Goal: Task Accomplishment & Management: Use online tool/utility

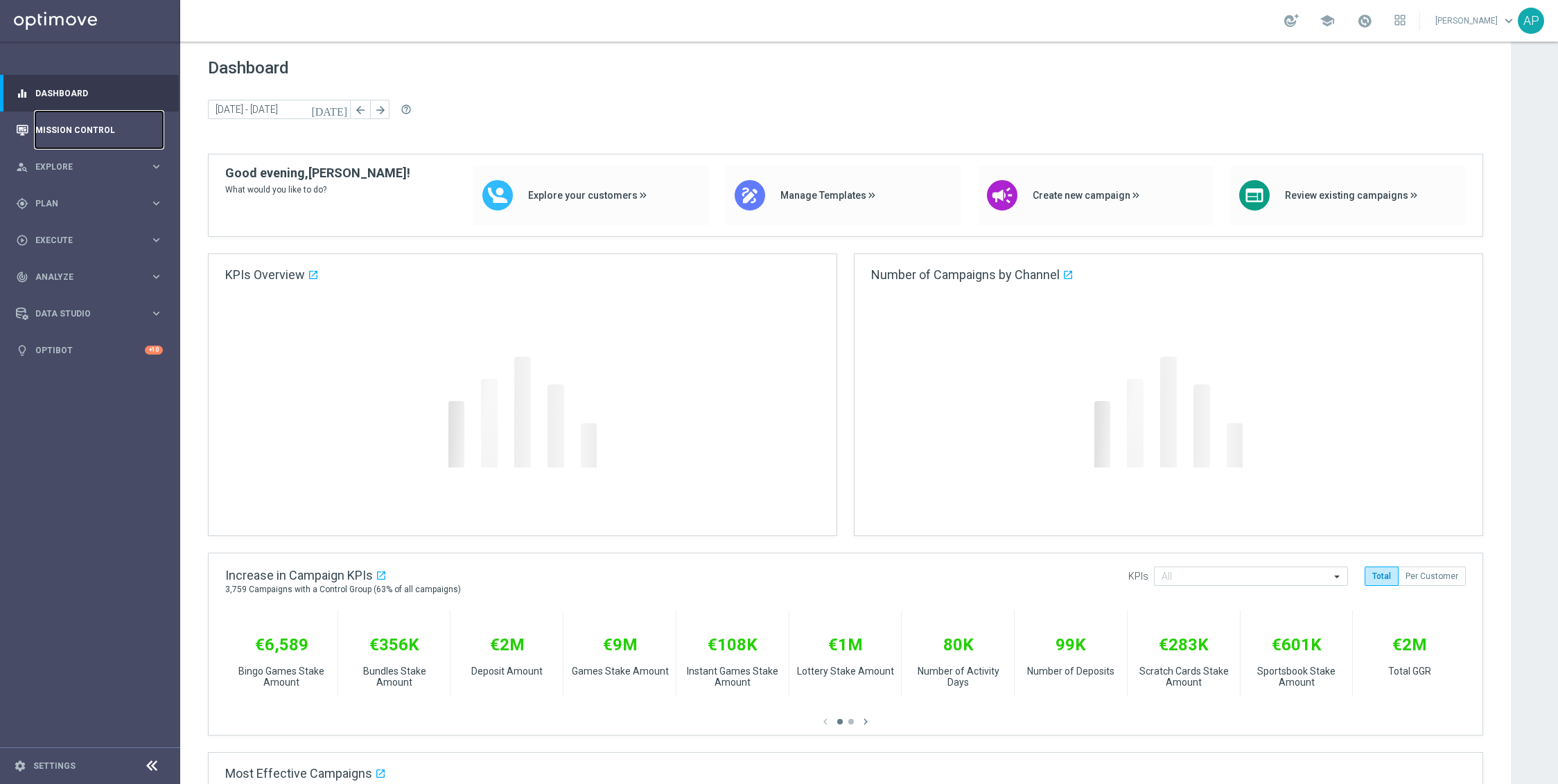
click at [100, 138] on link "Mission Control" at bounding box center [99, 129] width 128 height 37
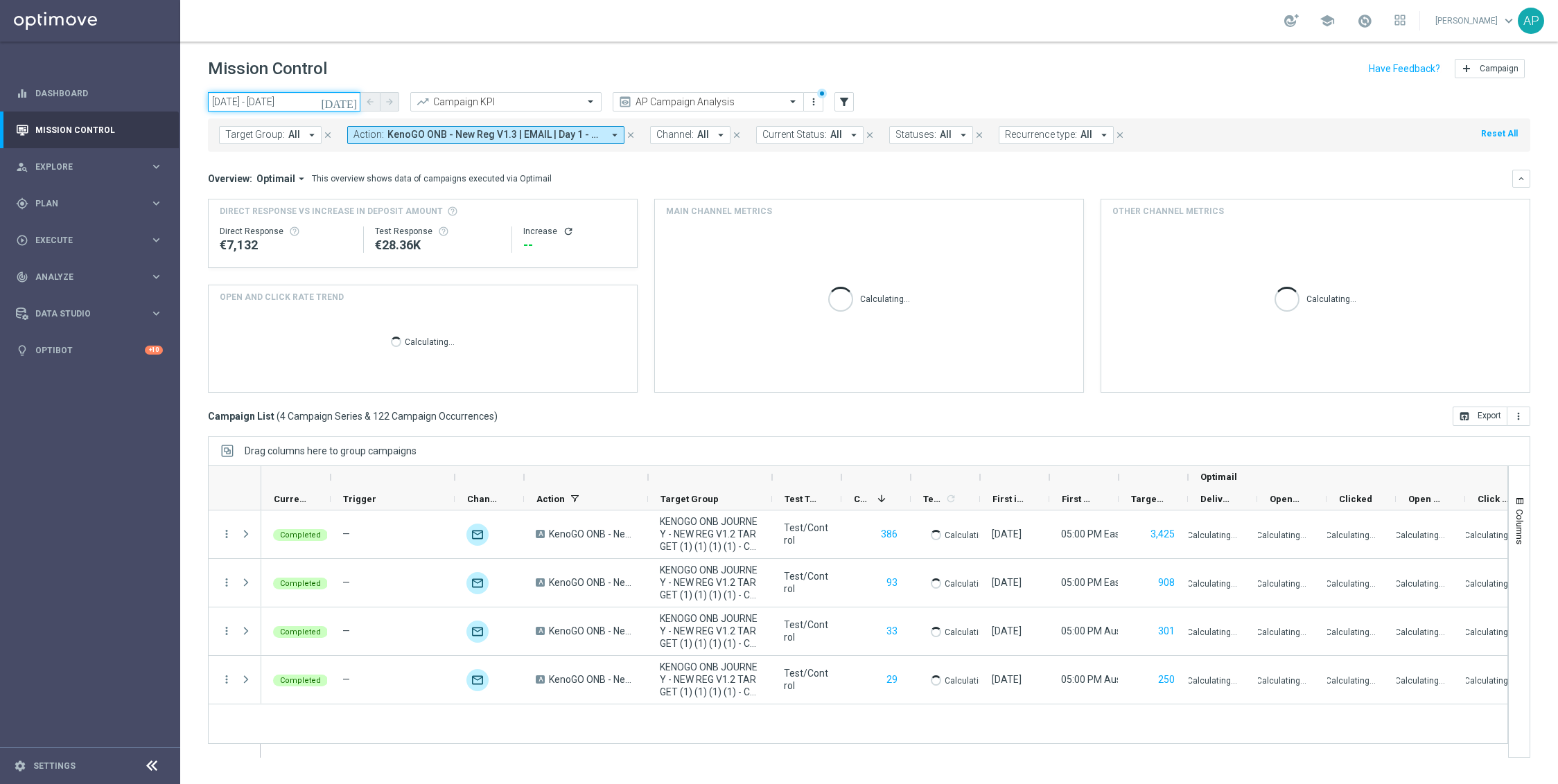
click at [304, 105] on input "[DATE] - [DATE]" at bounding box center [284, 101] width 152 height 20
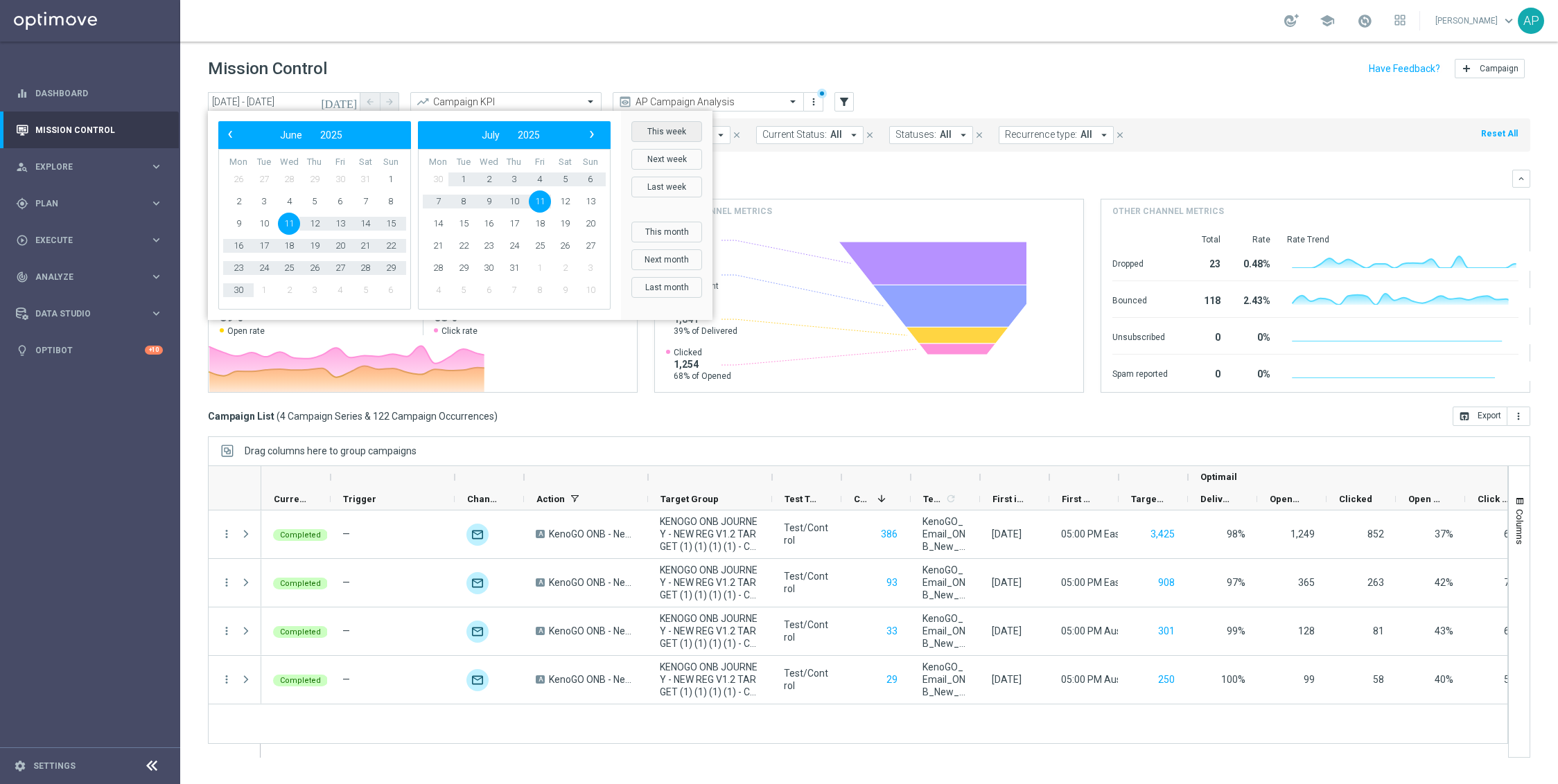
click at [650, 134] on button "This week" at bounding box center [667, 132] width 71 height 21
type input "[DATE] - [DATE]"
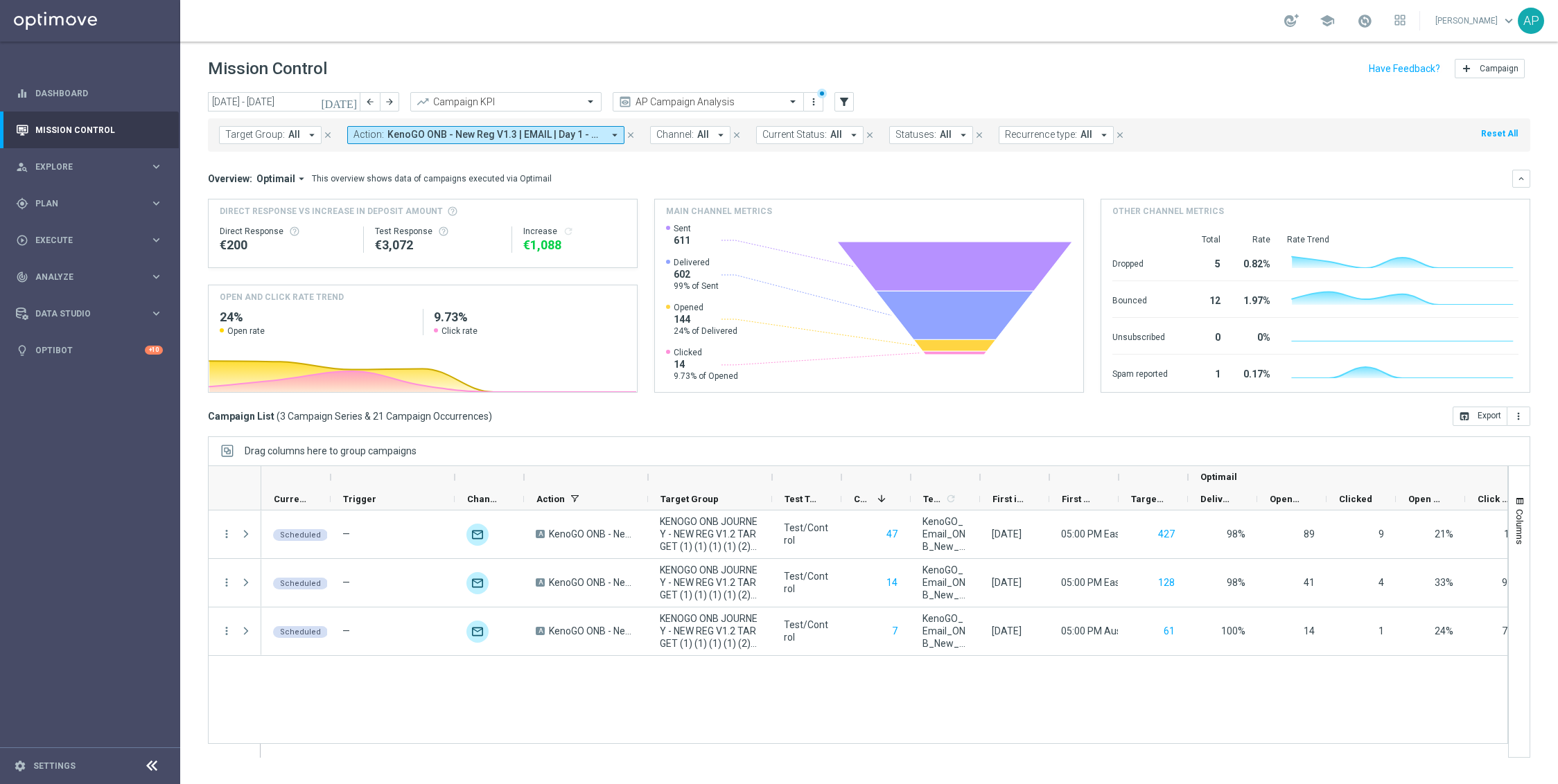
click at [503, 140] on span "KenoGO ONB - New Reg V1.3 | EMAIL | Day 1 - Spin 'n' GO + USPs, KenoGO ONB - Ne…" at bounding box center [495, 134] width 216 height 12
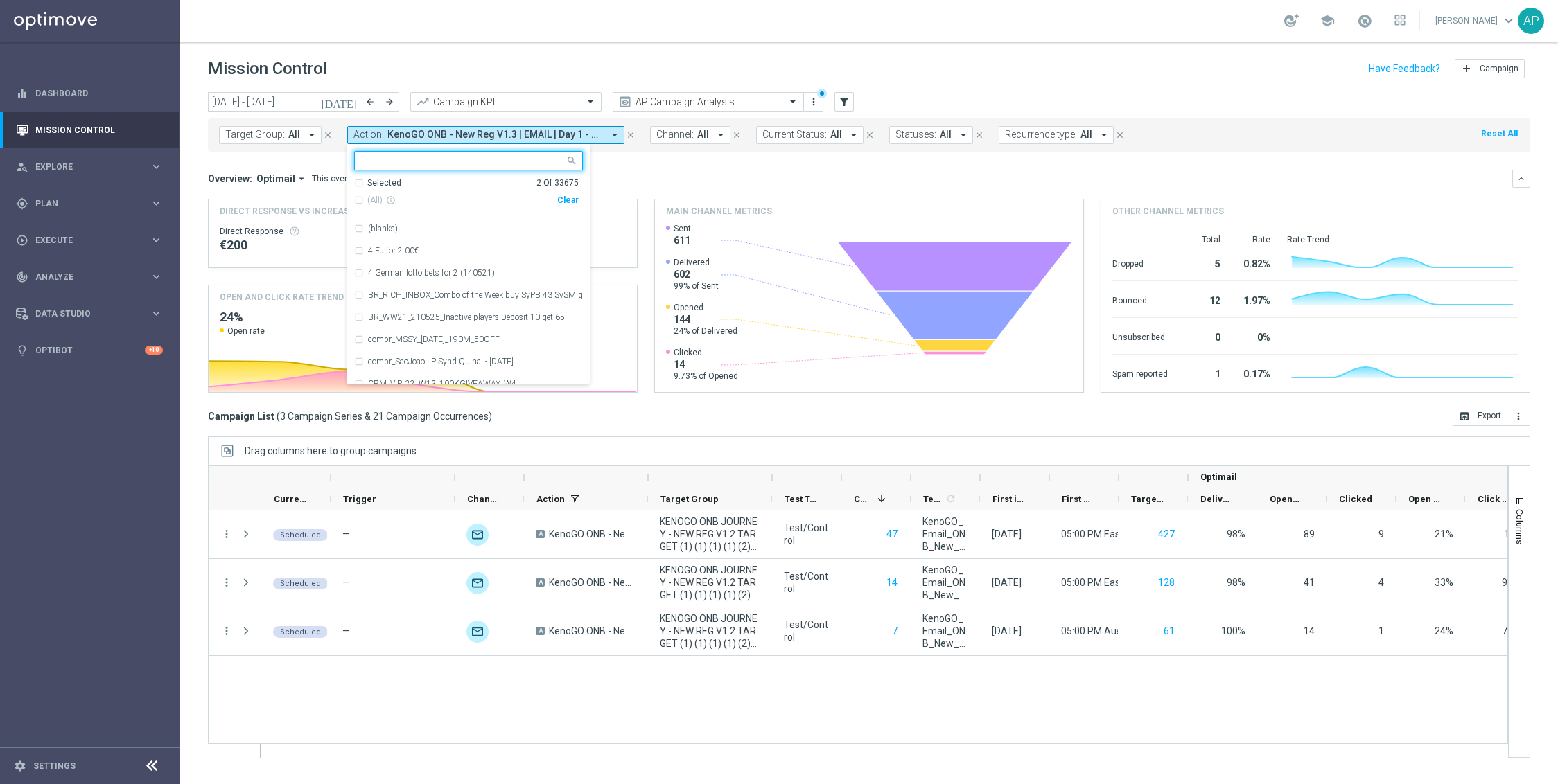
click at [0, 0] on div "Clear" at bounding box center [0, 0] width 0 height 0
click at [481, 163] on input "text" at bounding box center [463, 161] width 203 height 12
click at [385, 193] on div "(All Search Results) Clear" at bounding box center [466, 200] width 224 height 23
click at [389, 198] on span "(All Search Results)" at bounding box center [405, 200] width 76 height 12
type input "kenogo"
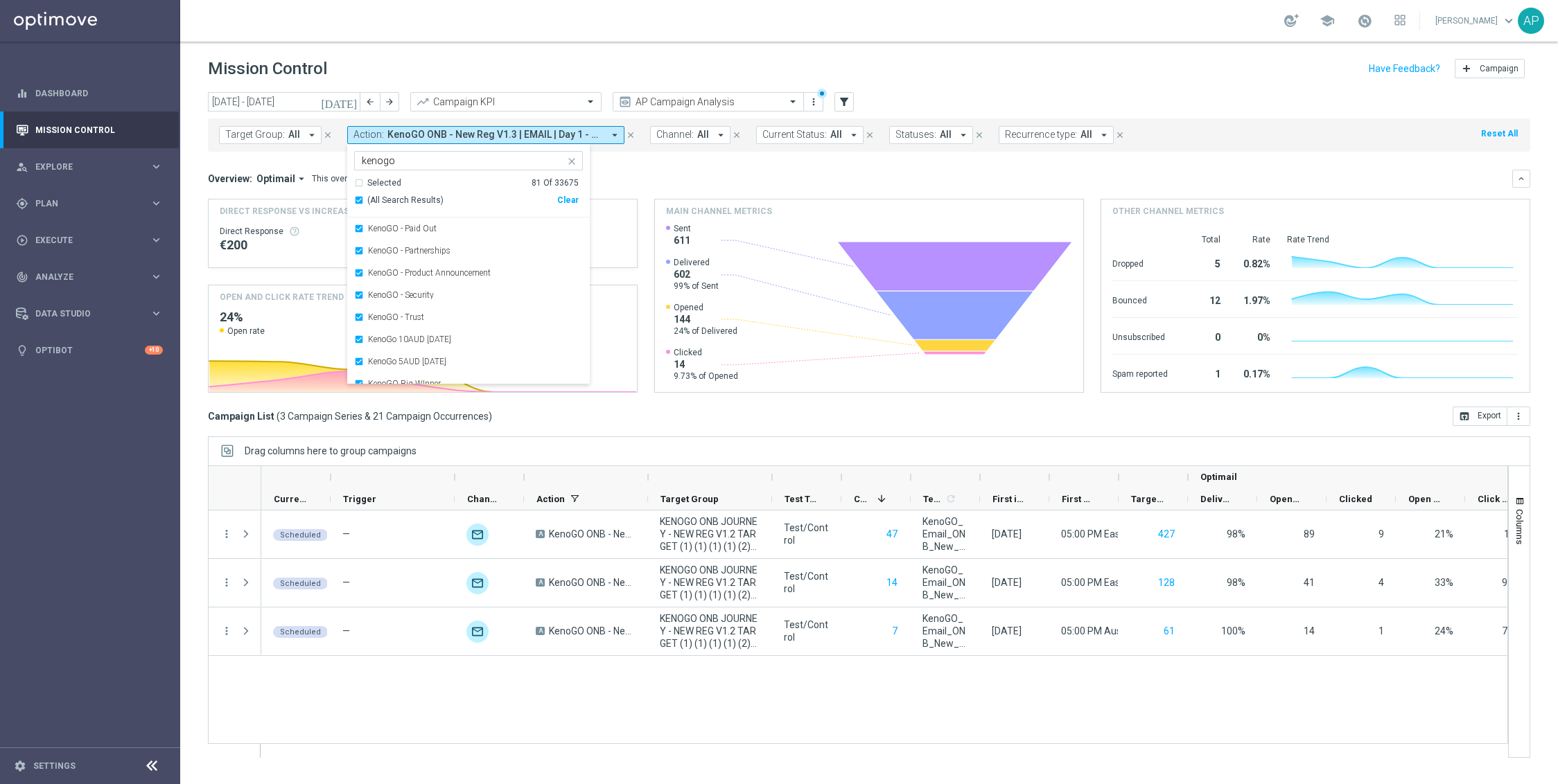
click at [697, 183] on div "Overview: Optimail arrow_drop_down This overview shows data of campaigns execut…" at bounding box center [860, 179] width 1305 height 13
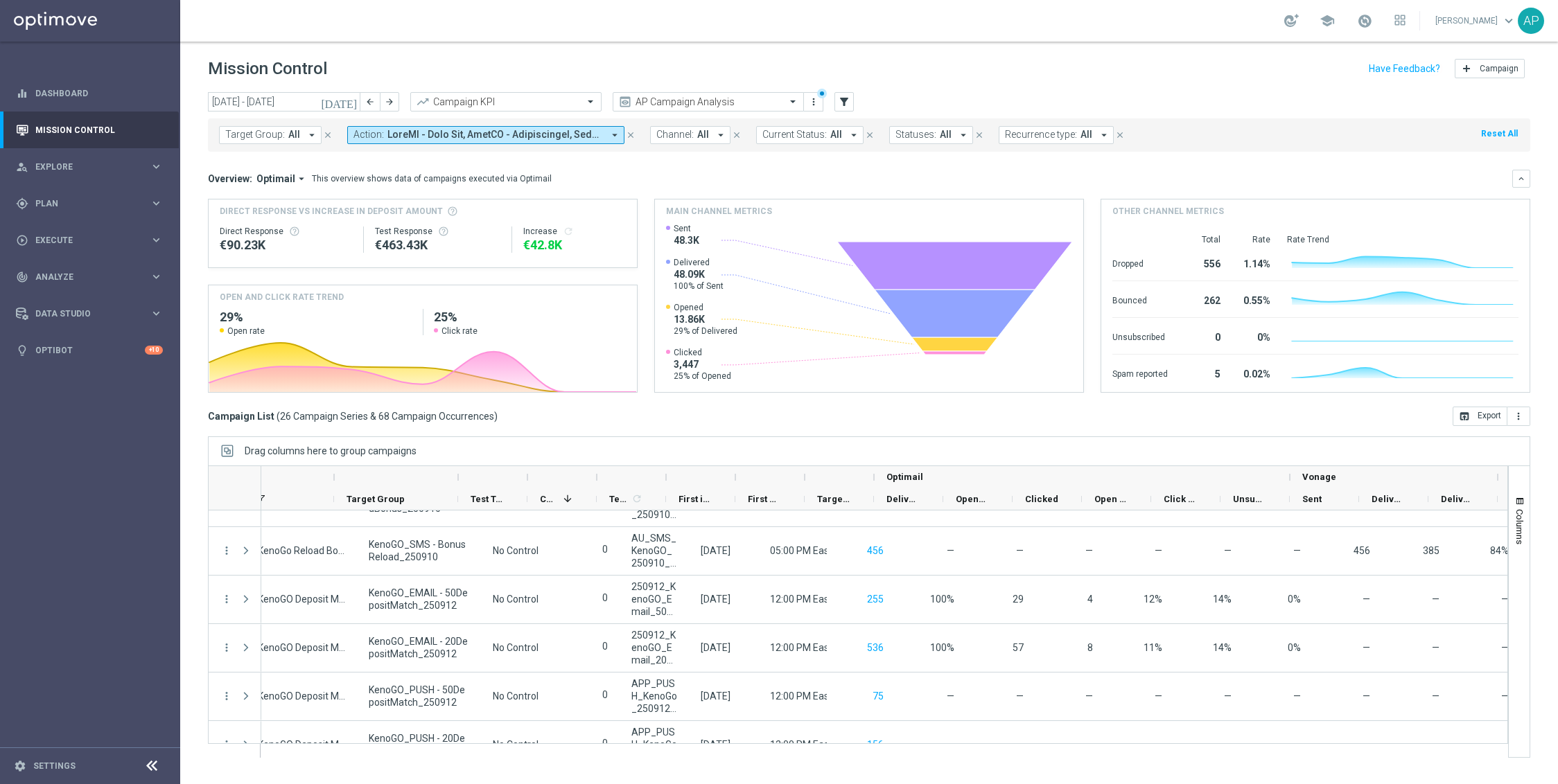
scroll to position [0, 508]
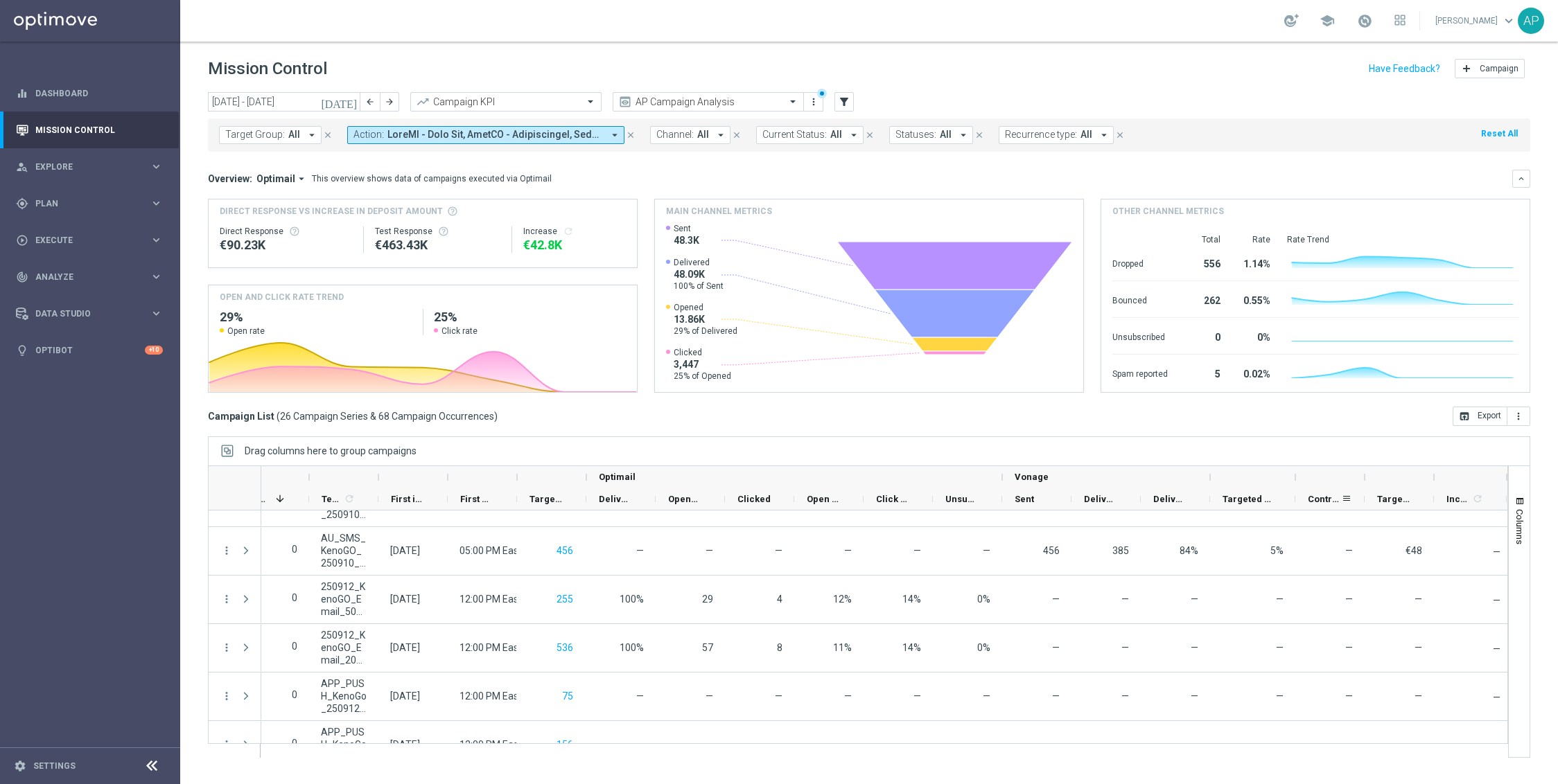
drag, startPoint x: 1281, startPoint y: 478, endPoint x: 1297, endPoint y: 491, distance: 20.6
click at [1297, 491] on div "Optimail Vonage 1" at bounding box center [686, 488] width 2055 height 45
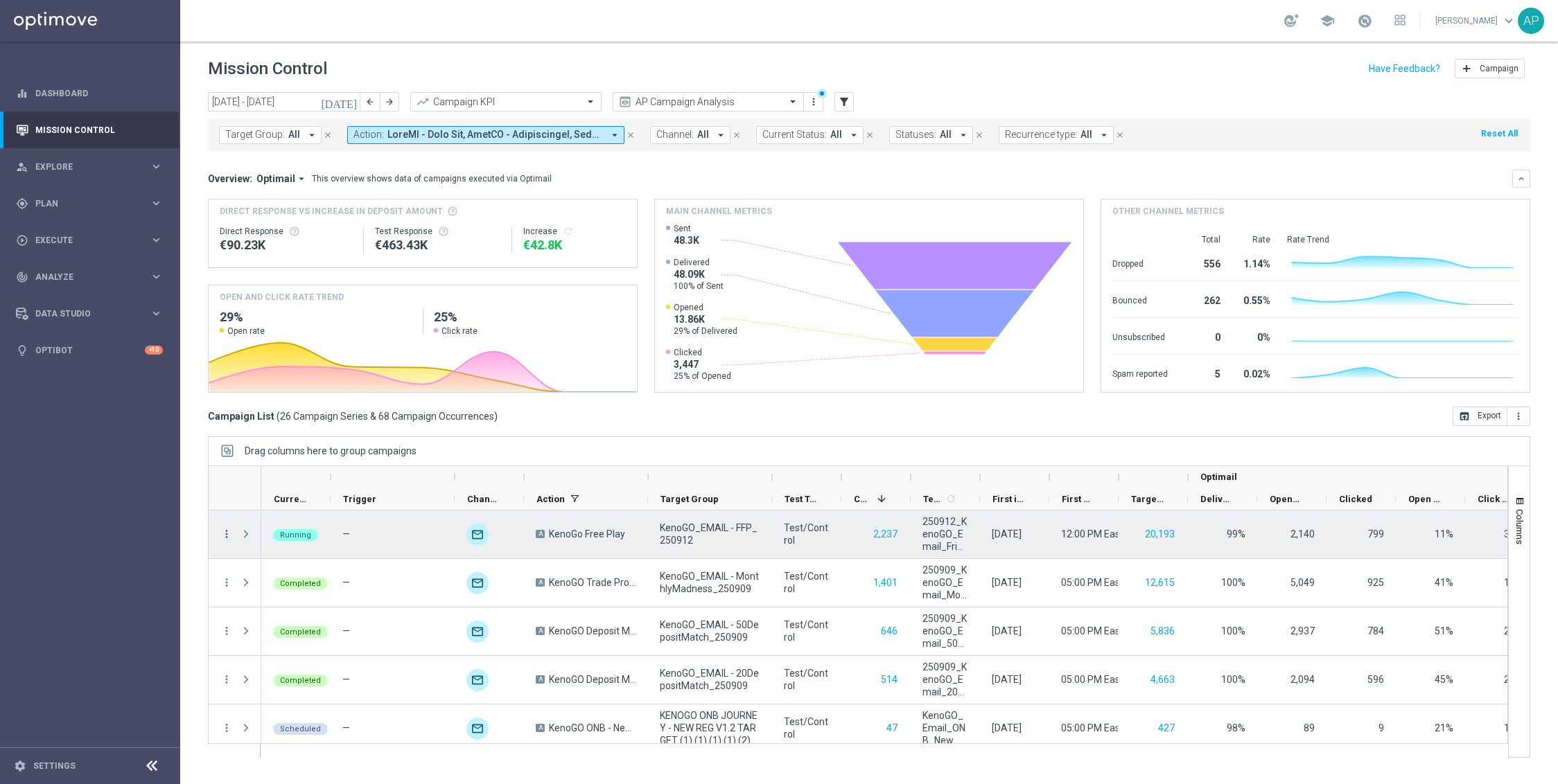
click at [229, 537] on icon "more_vert" at bounding box center [227, 534] width 13 height 13
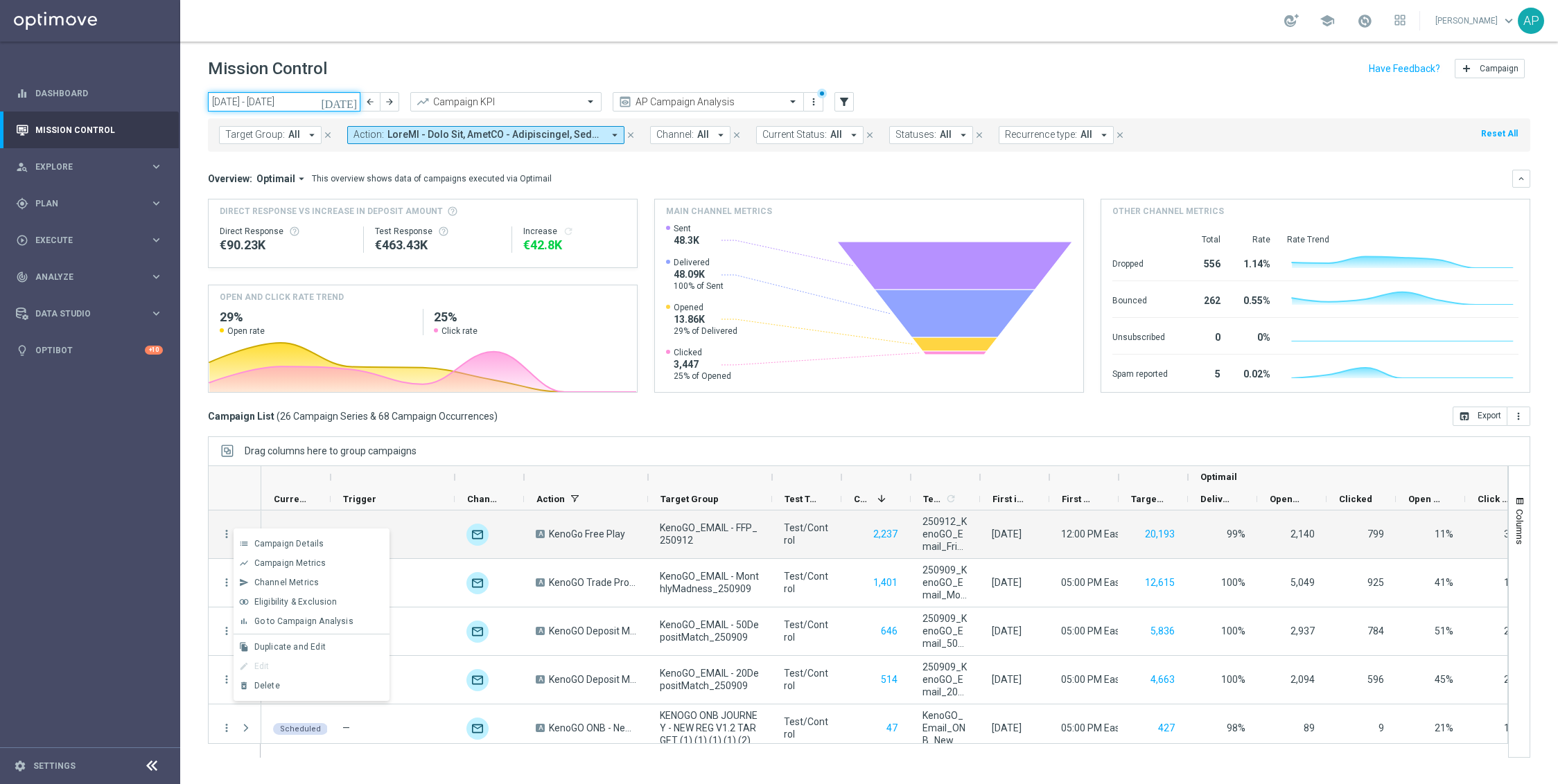
click at [282, 96] on input "[DATE] - [DATE]" at bounding box center [284, 101] width 152 height 20
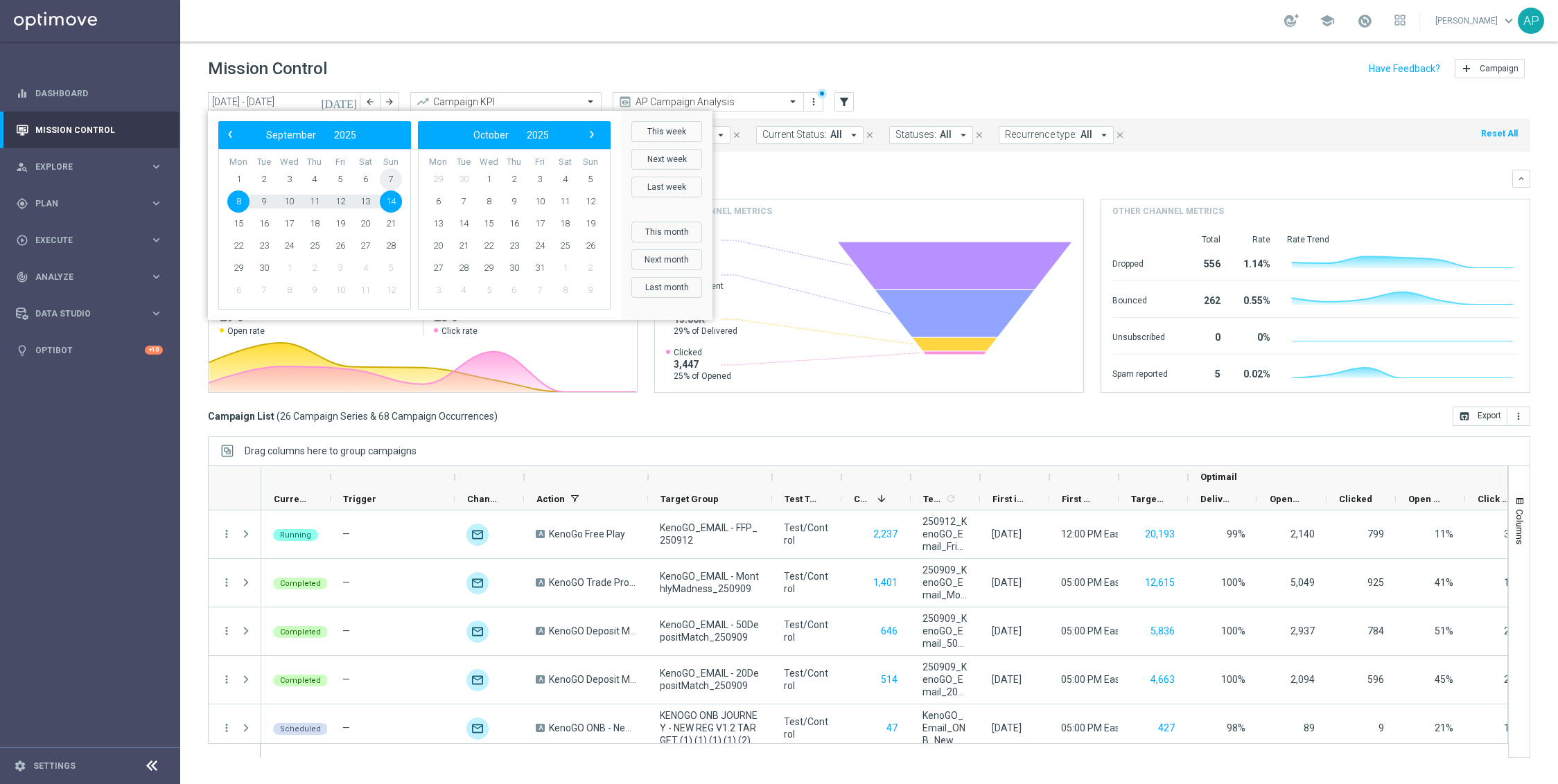
click at [393, 177] on span "7" at bounding box center [391, 180] width 22 height 22
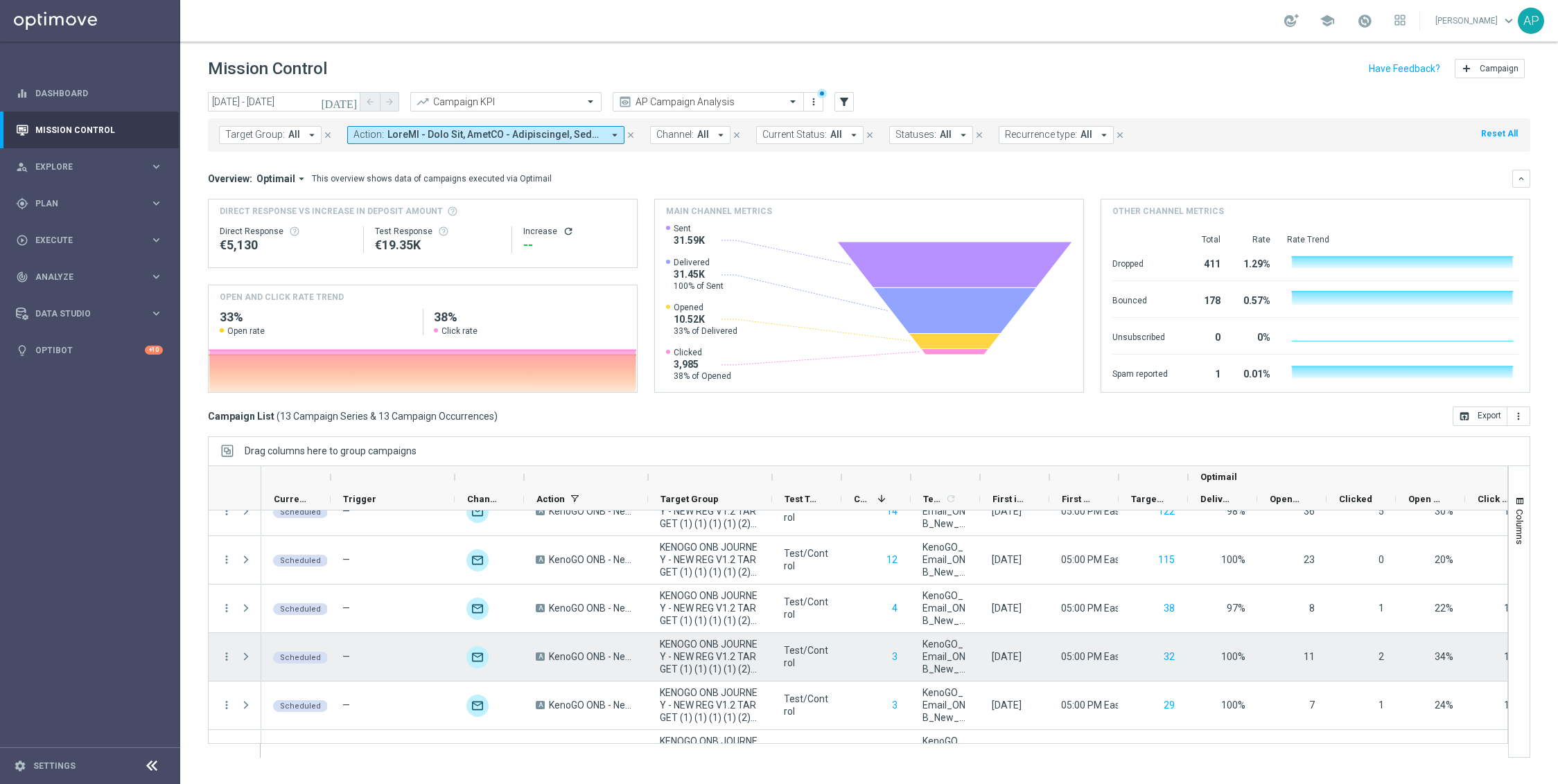
scroll to position [0, 0]
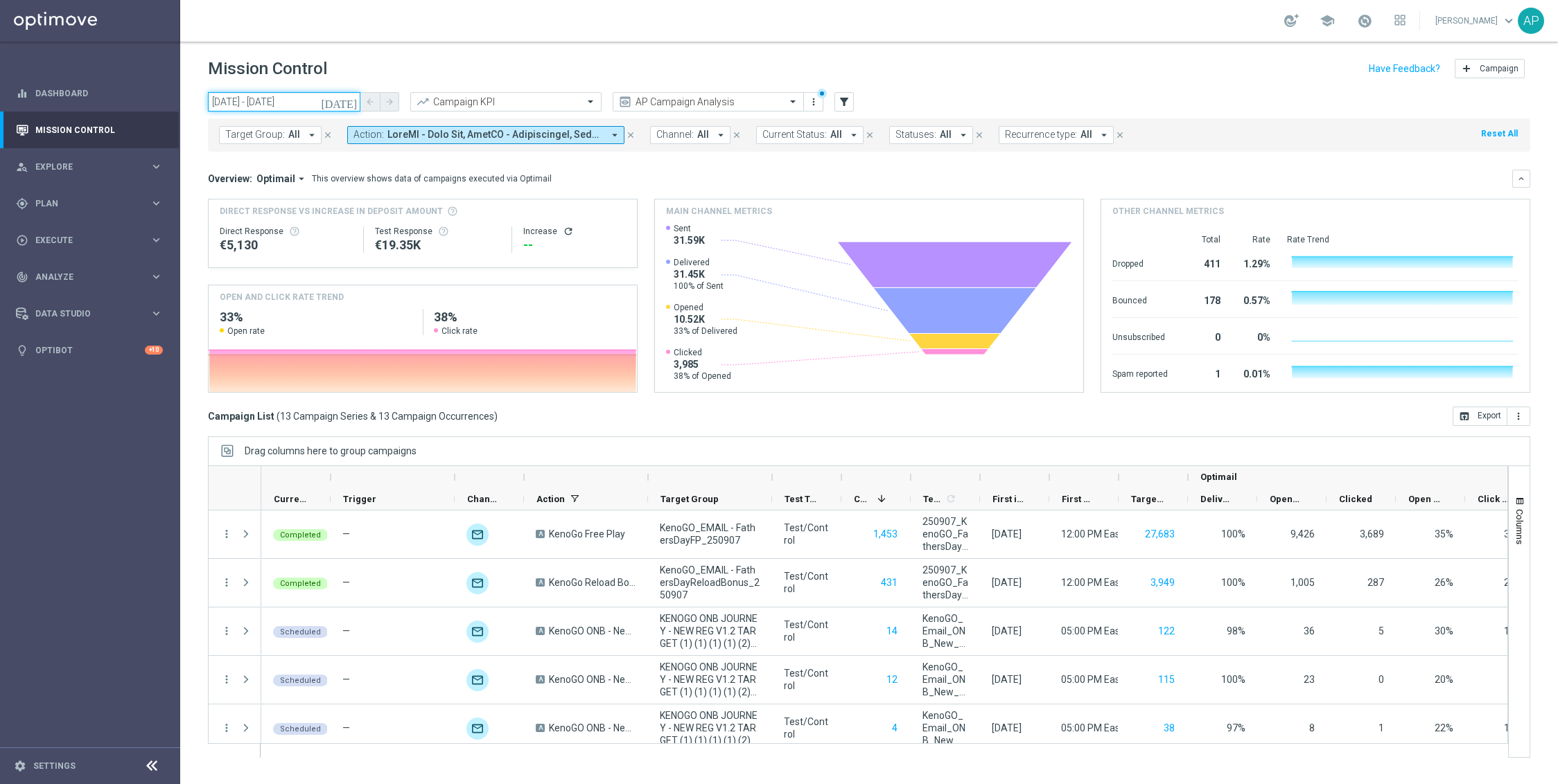
click at [313, 107] on input "[DATE] - [DATE]" at bounding box center [284, 101] width 152 height 20
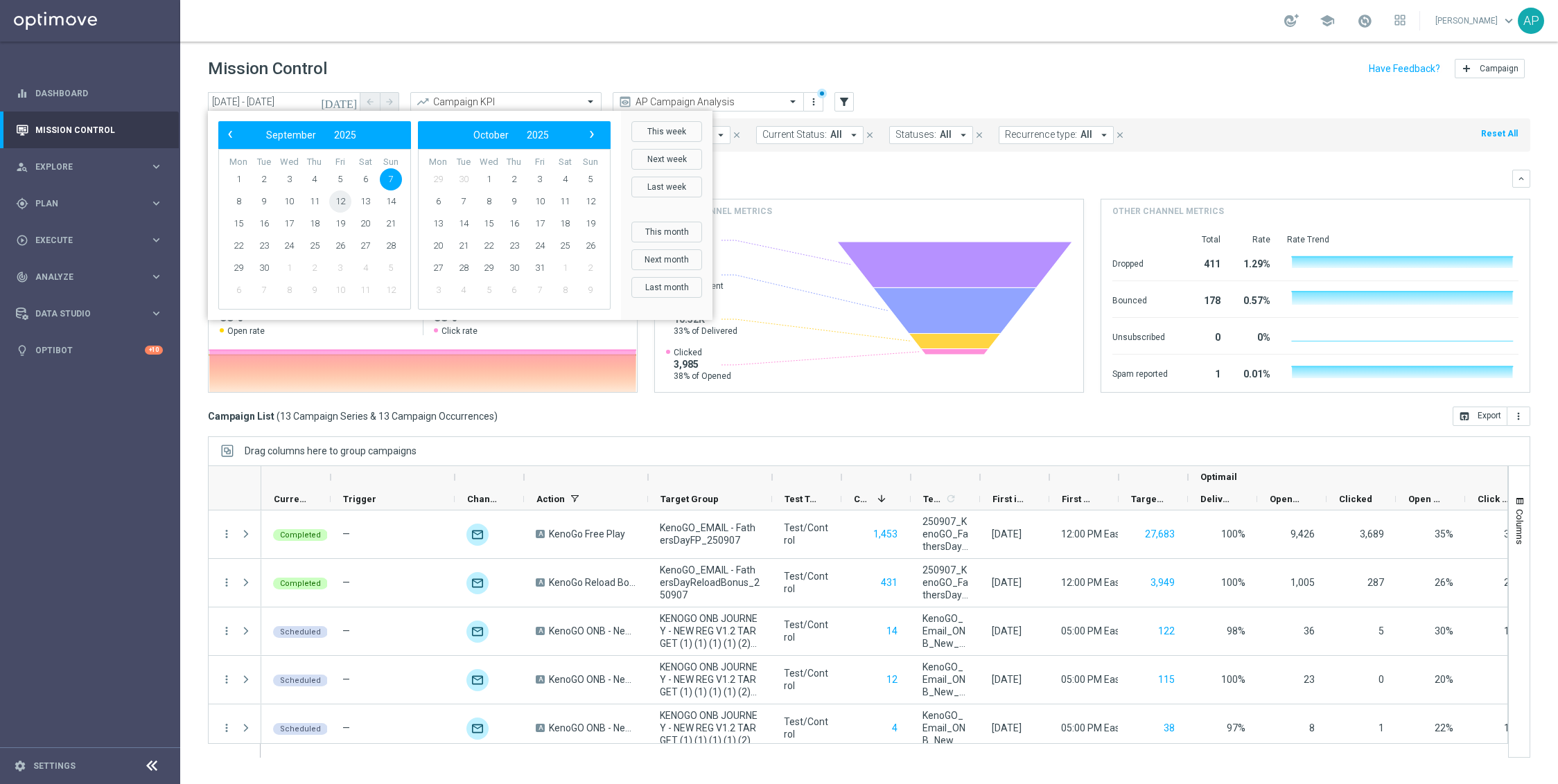
click at [339, 206] on span "12" at bounding box center [340, 201] width 22 height 22
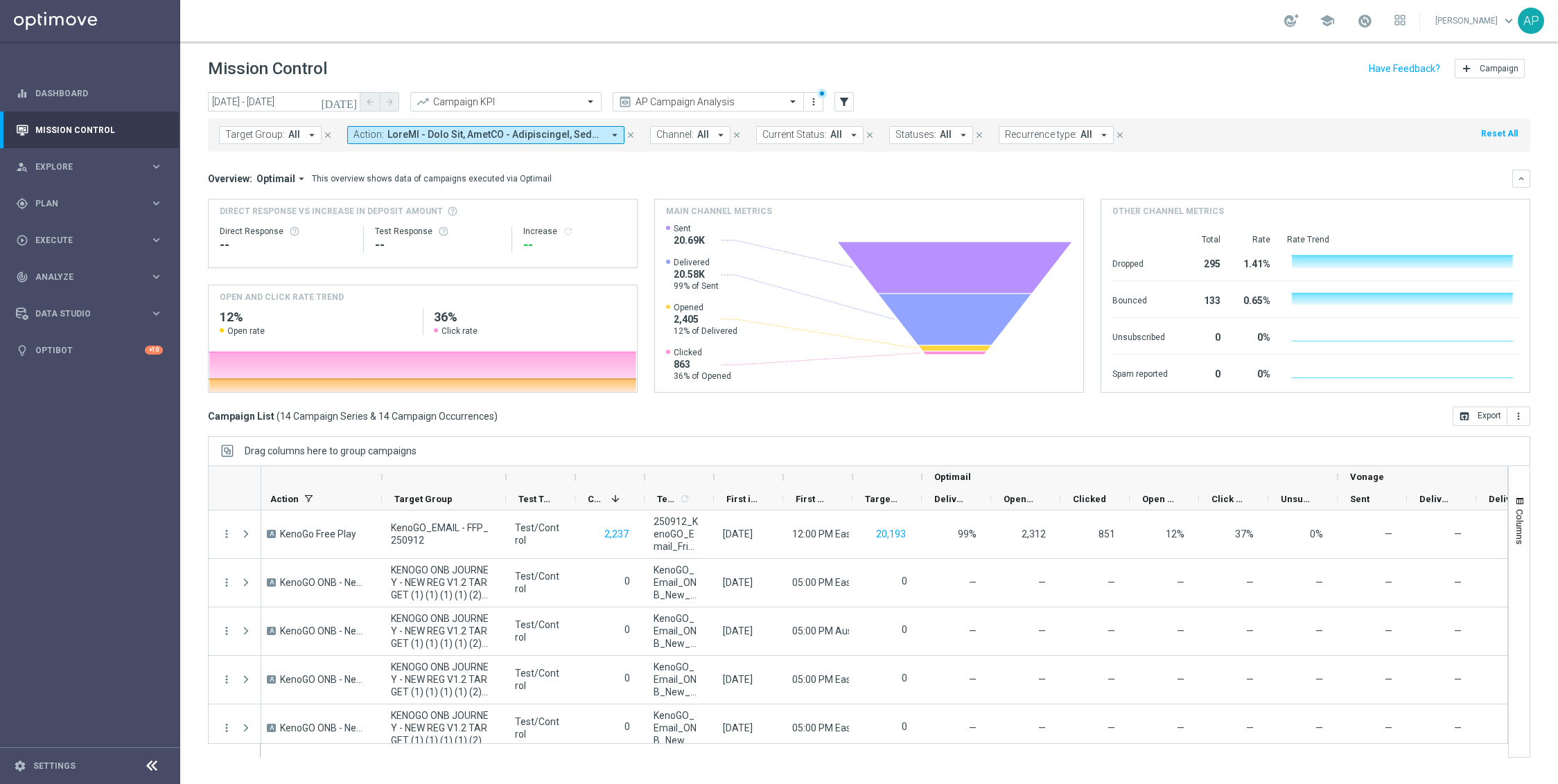
scroll to position [0, 277]
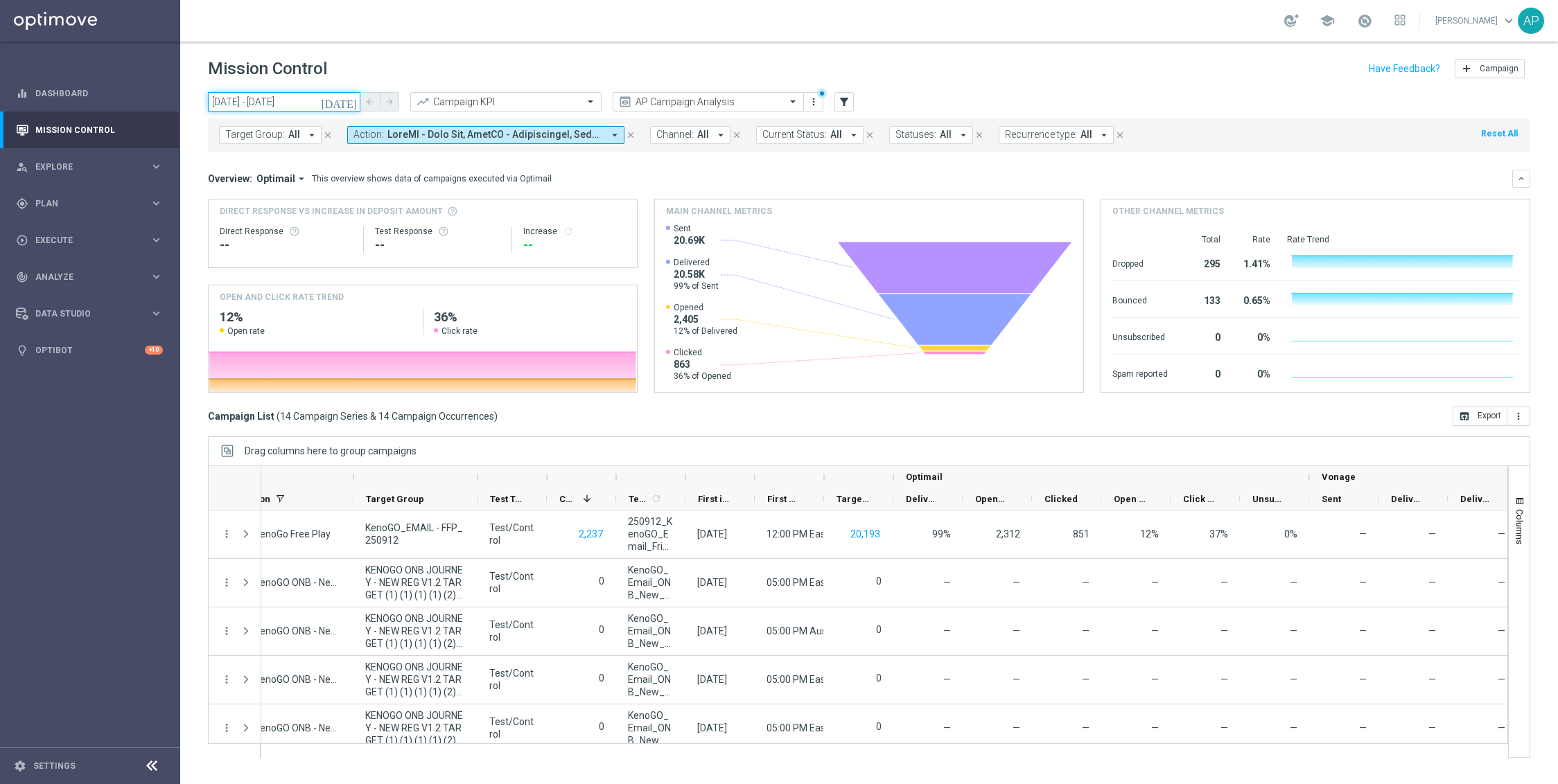
click at [324, 101] on input "[DATE] - [DATE]" at bounding box center [284, 101] width 152 height 20
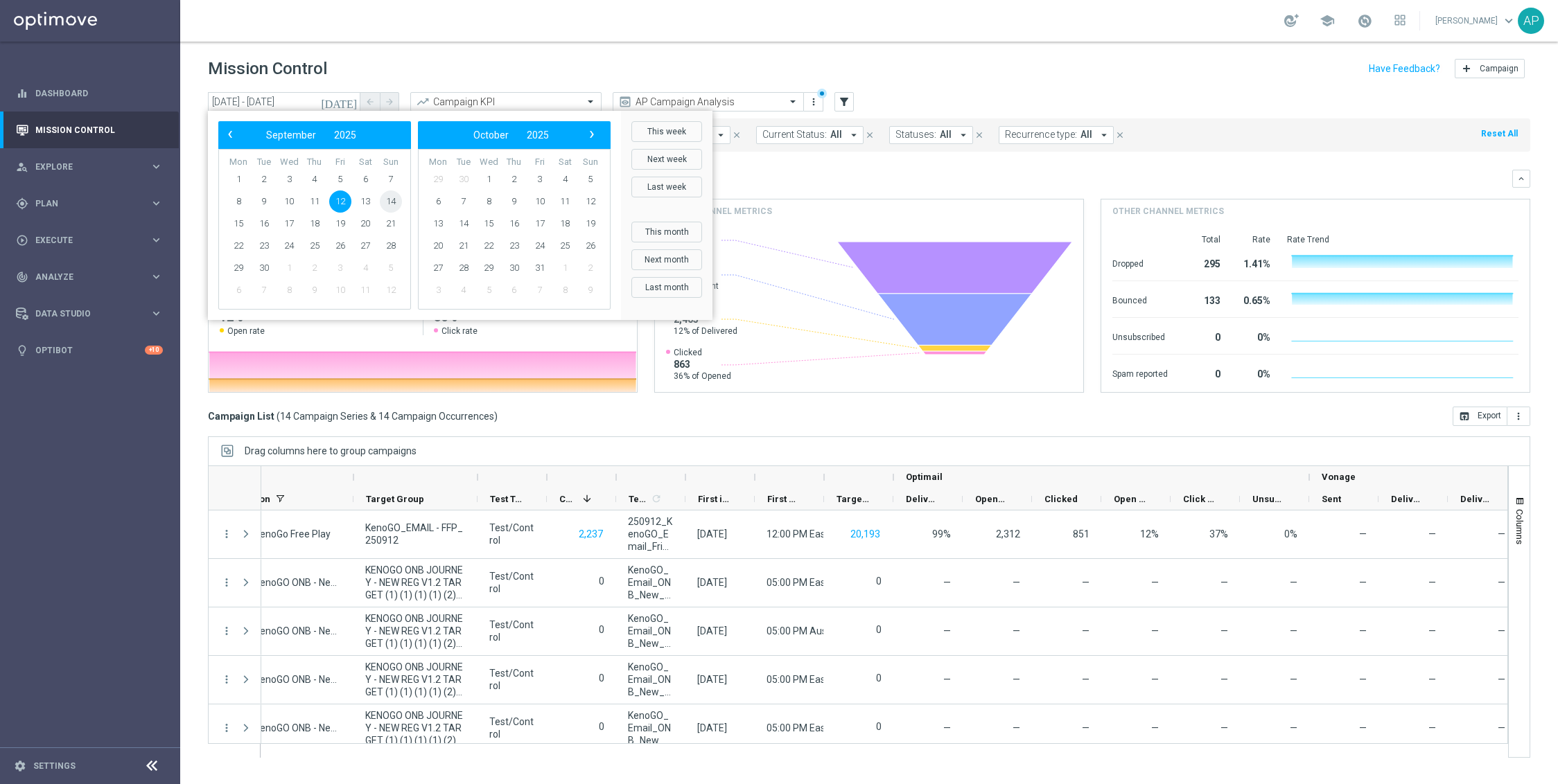
click at [391, 206] on span "14" at bounding box center [391, 201] width 22 height 22
type input "[DATE] - [DATE]"
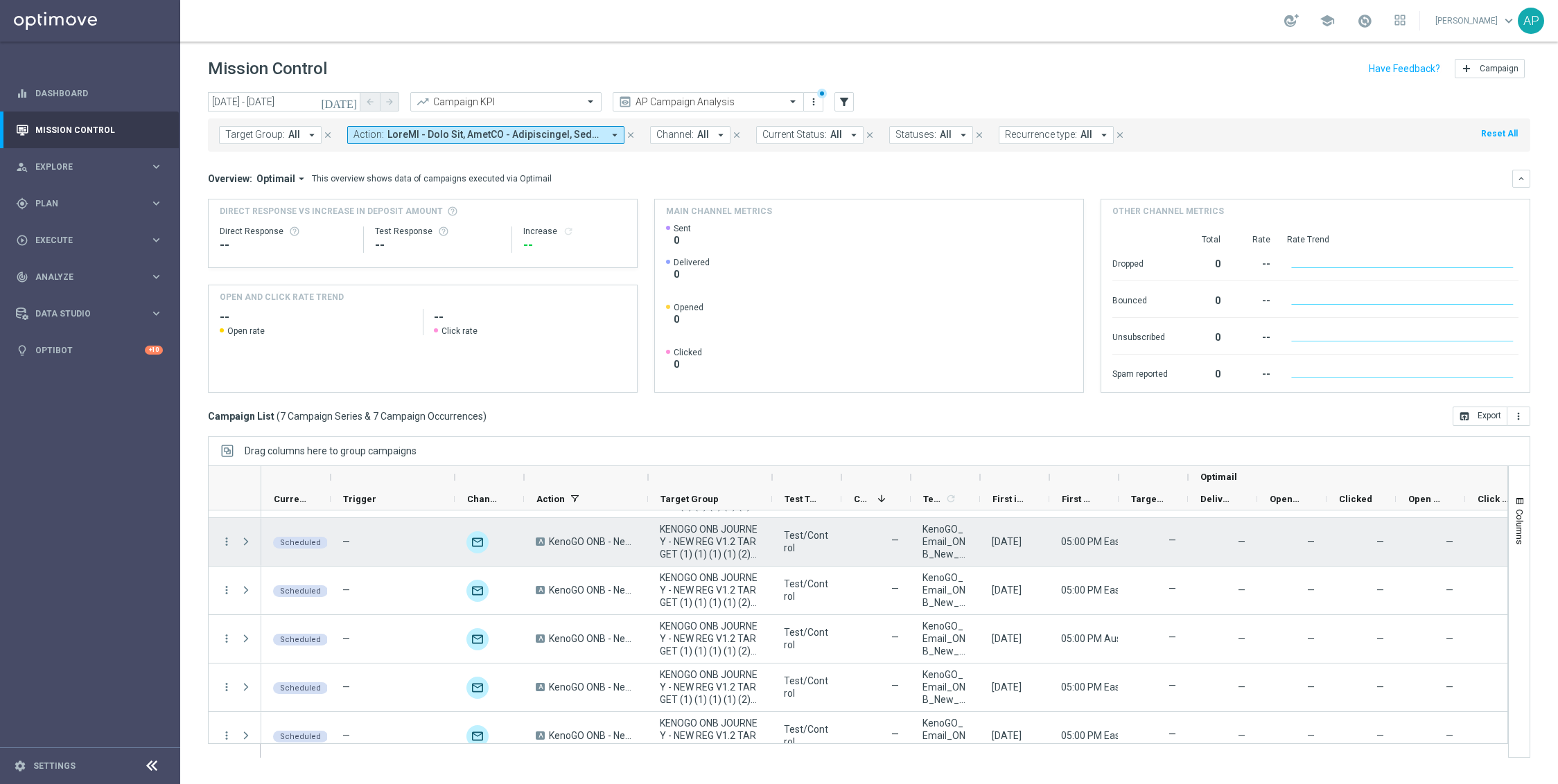
scroll to position [108, 0]
